Goal: Information Seeking & Learning: Learn about a topic

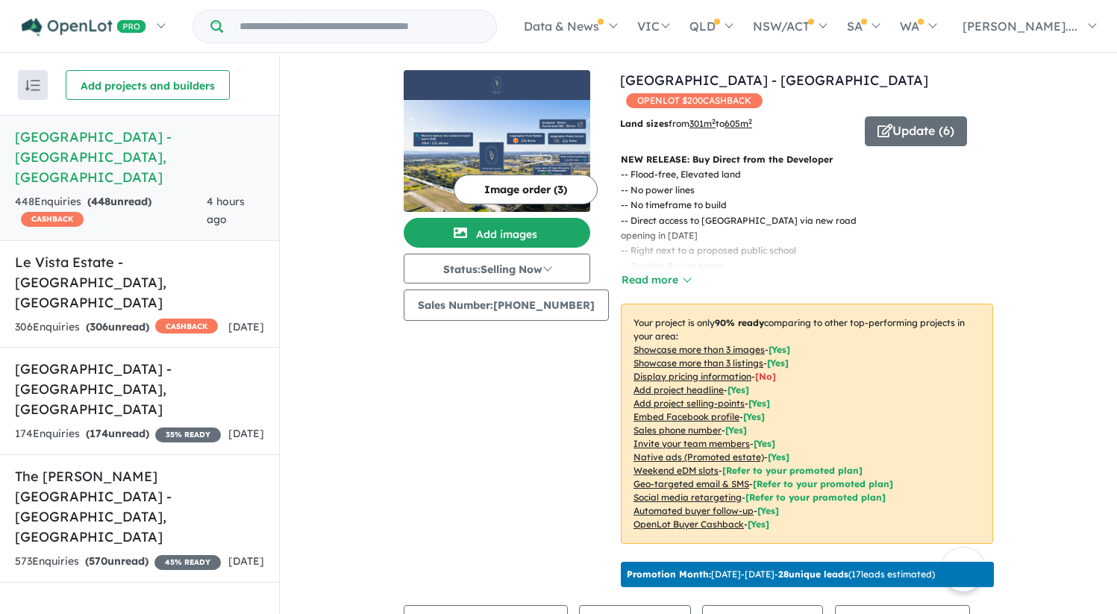
click at [138, 149] on h5 "[GEOGRAPHIC_DATA] - [GEOGRAPHIC_DATA] , [GEOGRAPHIC_DATA]" at bounding box center [139, 157] width 249 height 60
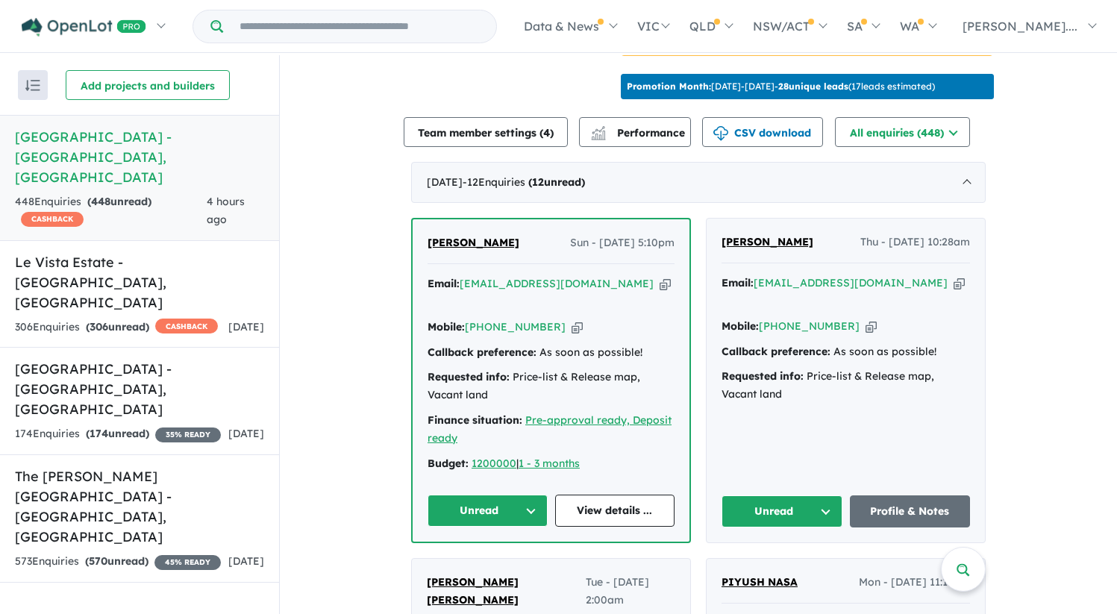
scroll to position [491, 0]
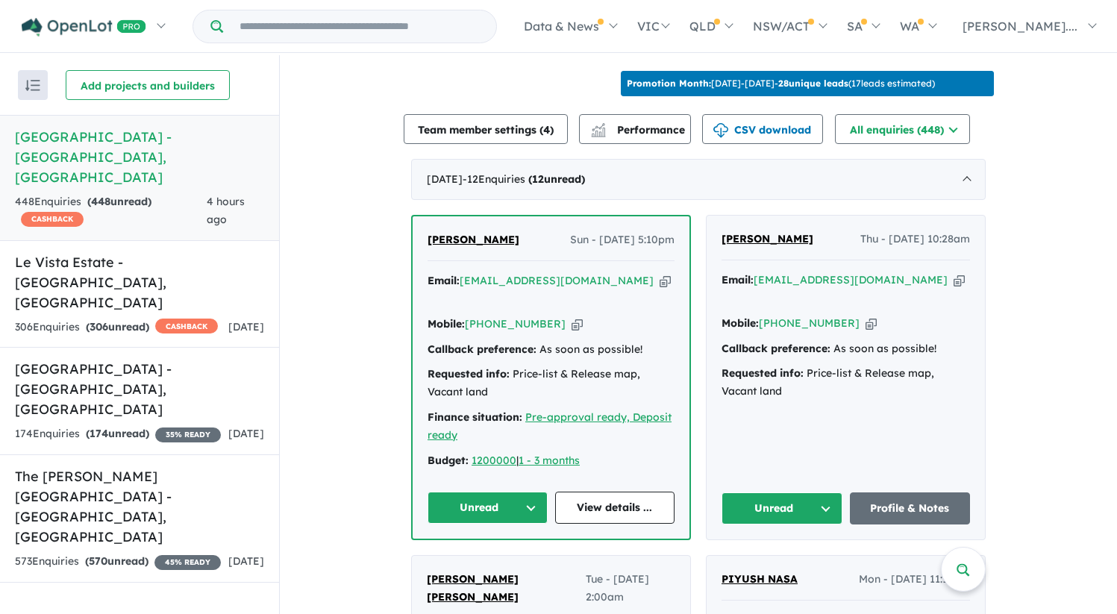
click at [468, 246] on span "[PERSON_NAME]" at bounding box center [473, 239] width 92 height 13
click at [134, 320] on strong "( 306 unread)" at bounding box center [117, 326] width 63 height 13
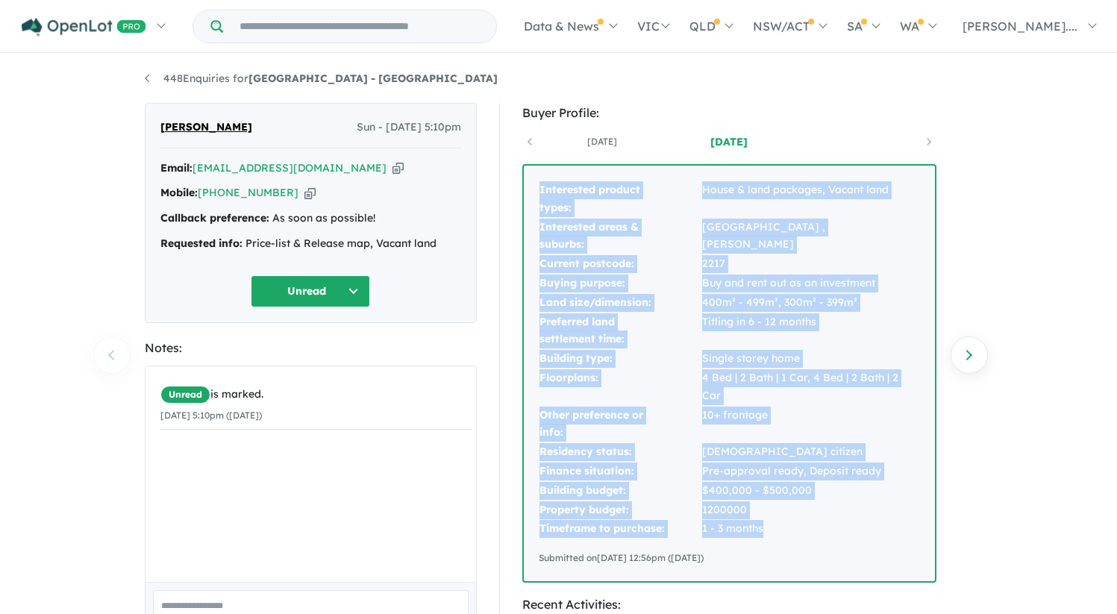
drag, startPoint x: 540, startPoint y: 190, endPoint x: 827, endPoint y: 511, distance: 430.5
click at [827, 511] on tbody "Interested product types: House & land packages, Vacant land Interested areas &…" at bounding box center [729, 360] width 381 height 358
copy tbody "Interested product types: House & land packages, Vacant land Interested areas &…"
